Goal: Find specific page/section: Find specific page/section

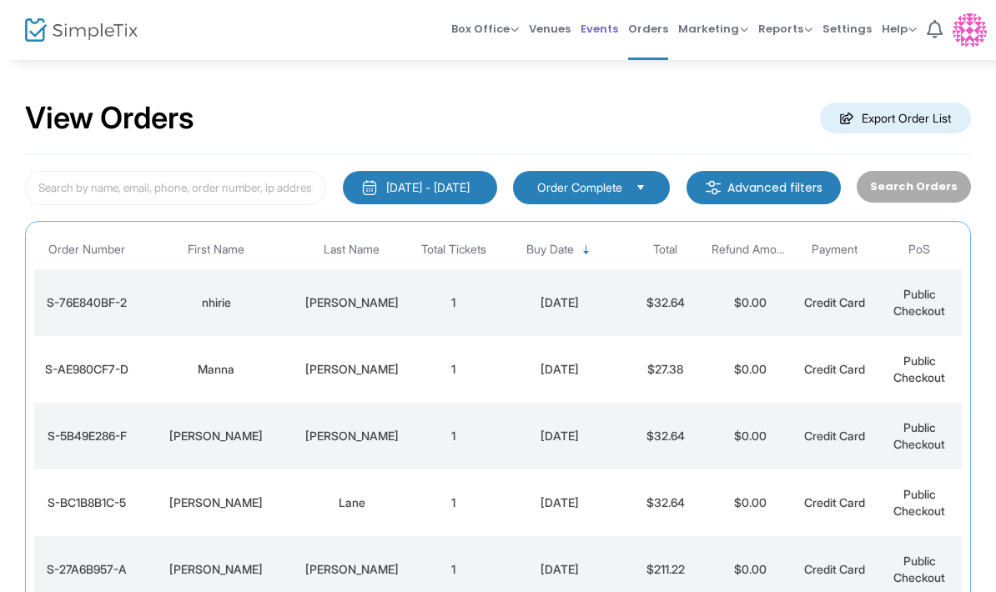
click at [613, 40] on span "Events" at bounding box center [599, 29] width 38 height 43
